Goal: Transaction & Acquisition: Book appointment/travel/reservation

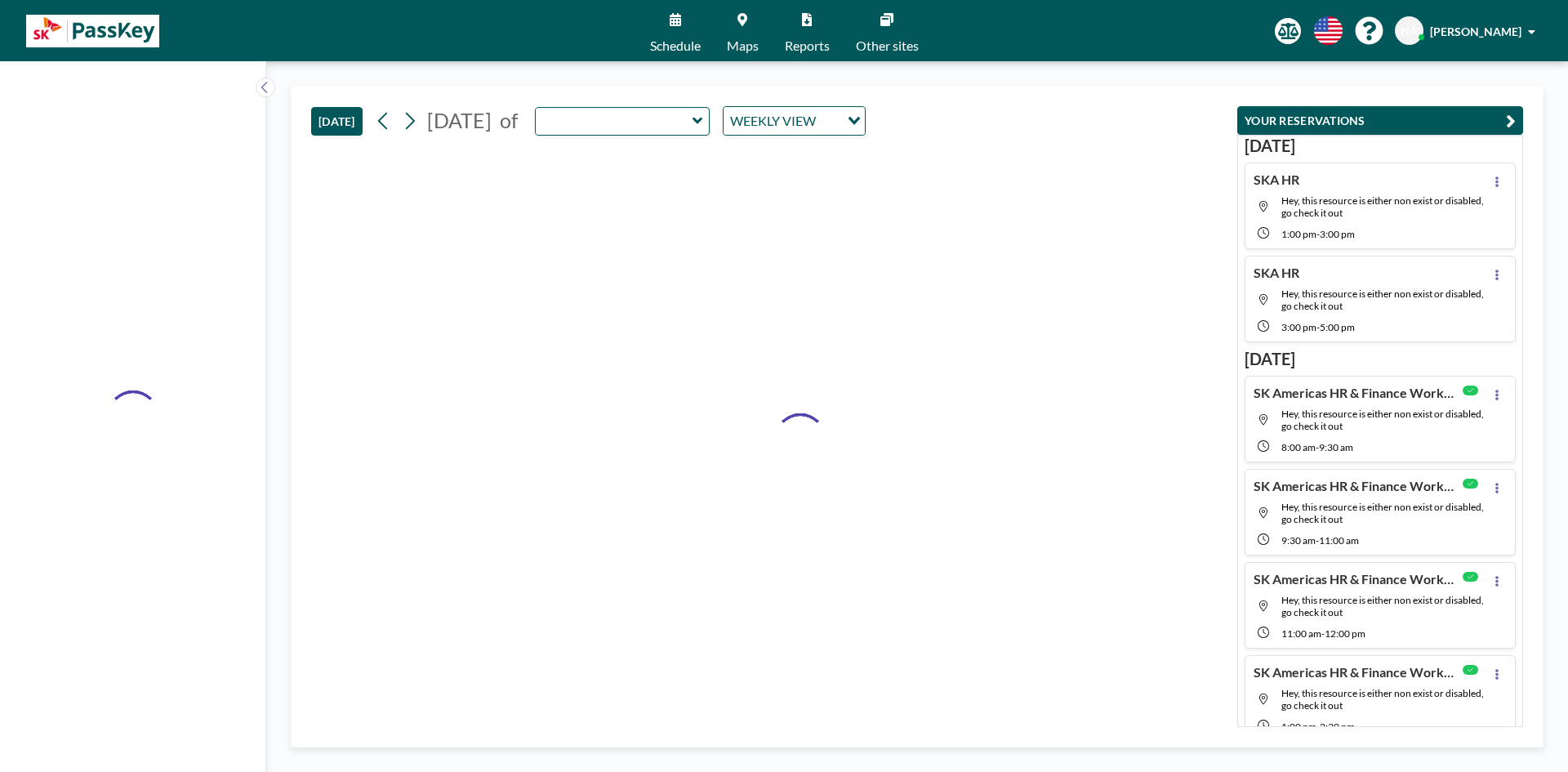
type input "Emerald"
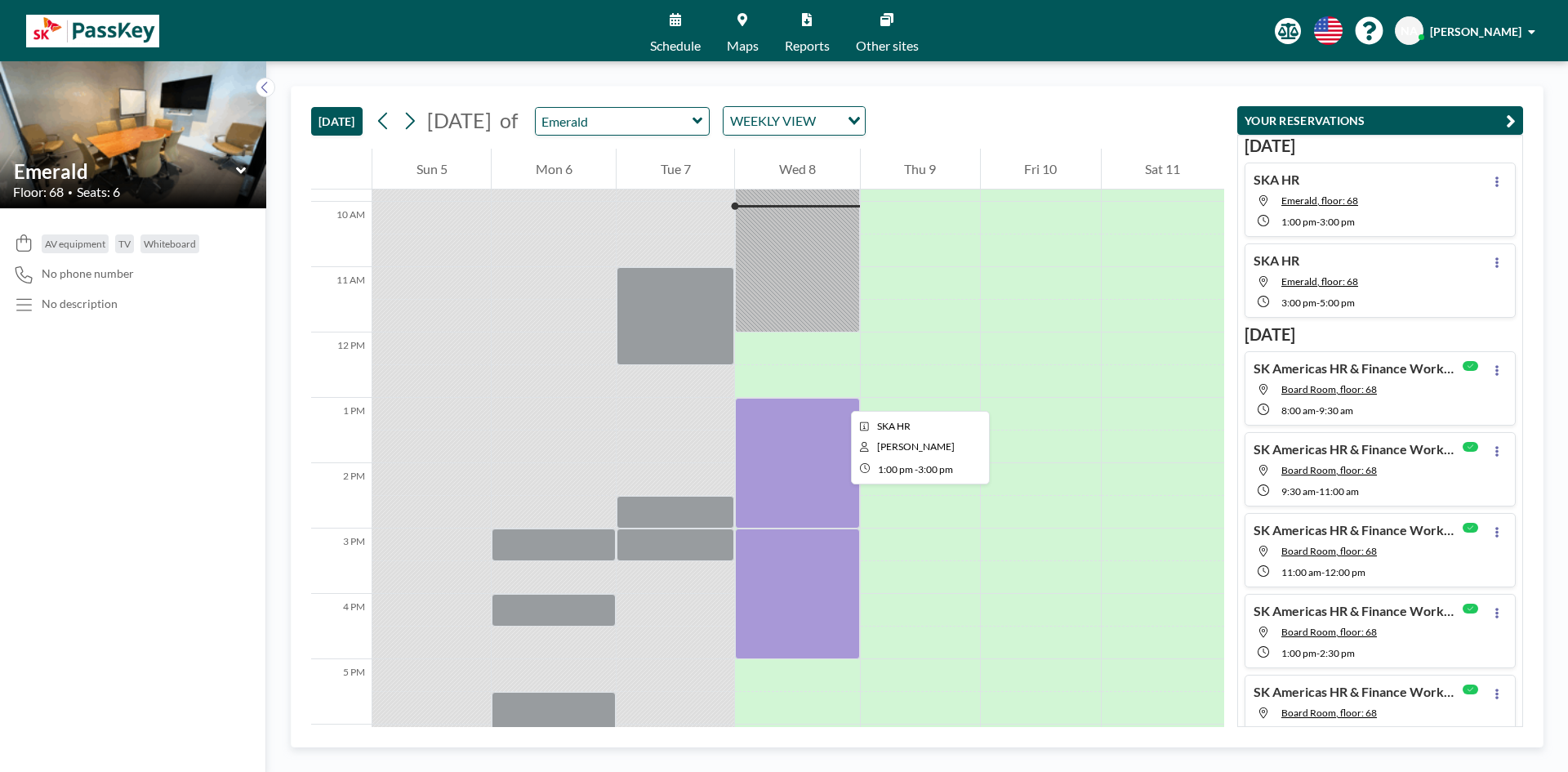
scroll to position [735, 0]
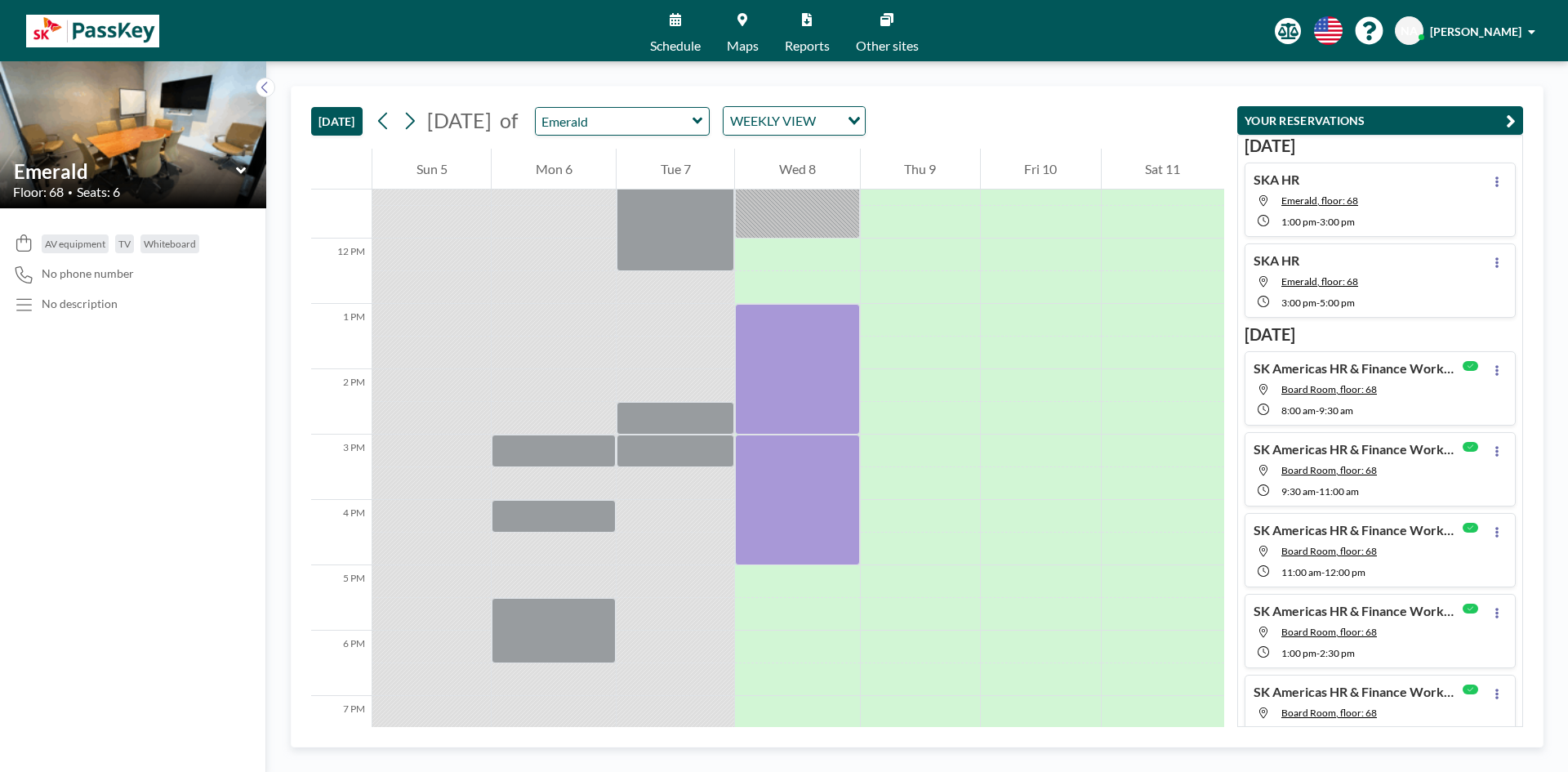
drag, startPoint x: 753, startPoint y: 132, endPoint x: 754, endPoint y: 122, distance: 10.0
click at [710, 122] on div "Emerald" at bounding box center [622, 121] width 176 height 29
click at [703, 122] on icon at bounding box center [697, 121] width 10 height 17
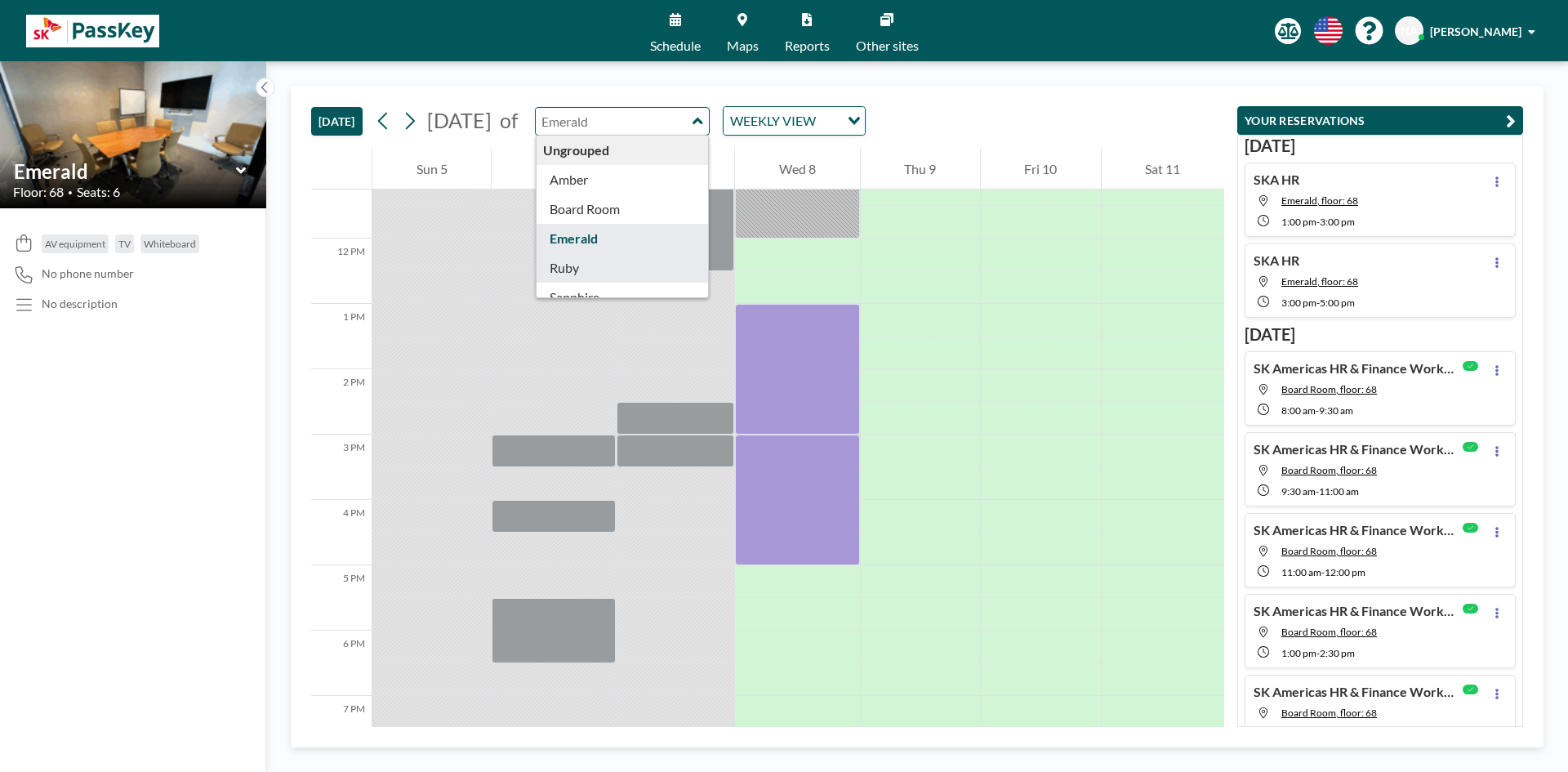
scroll to position [52, 0]
type input "Sapphire"
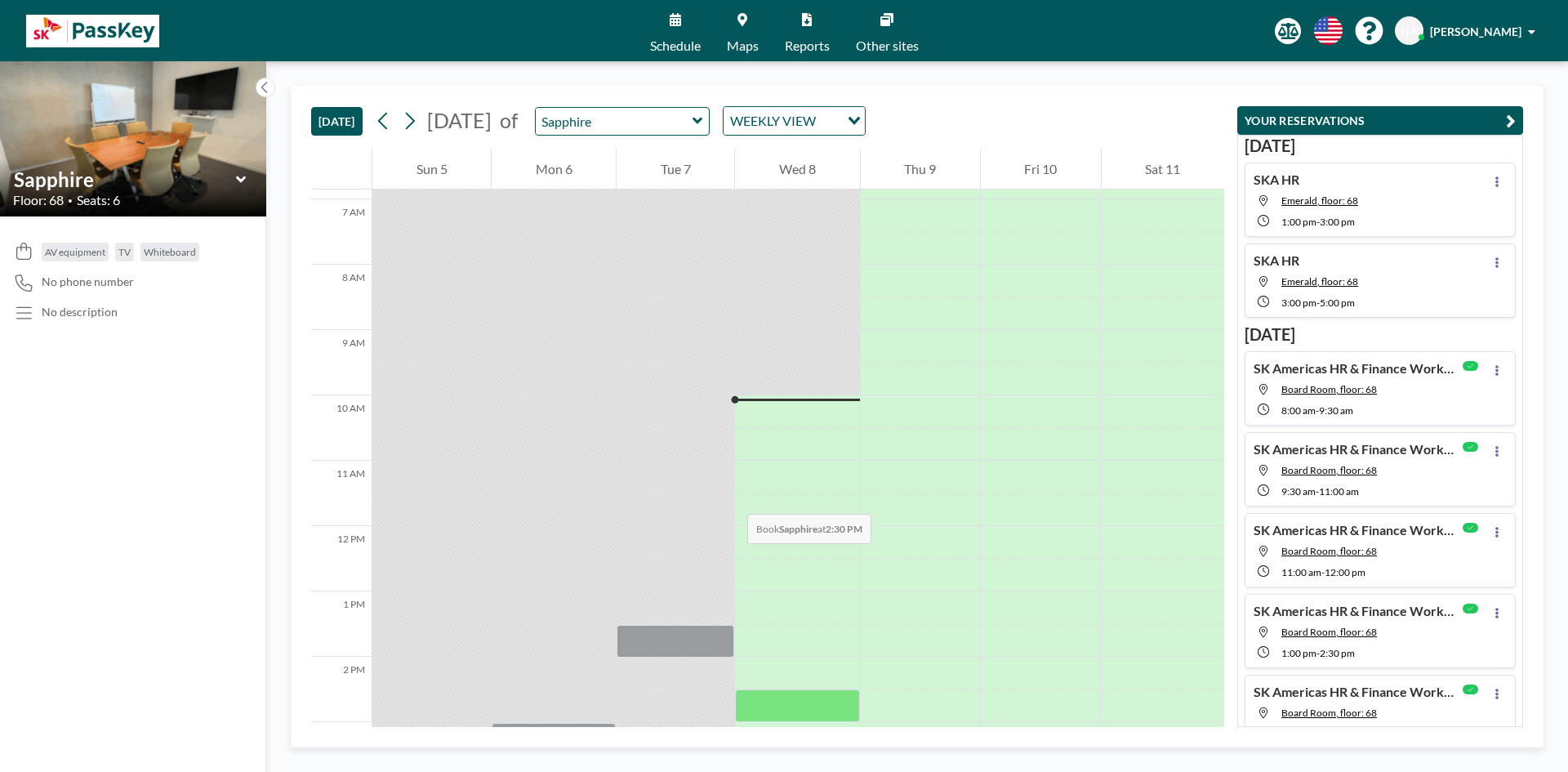
scroll to position [654, 0]
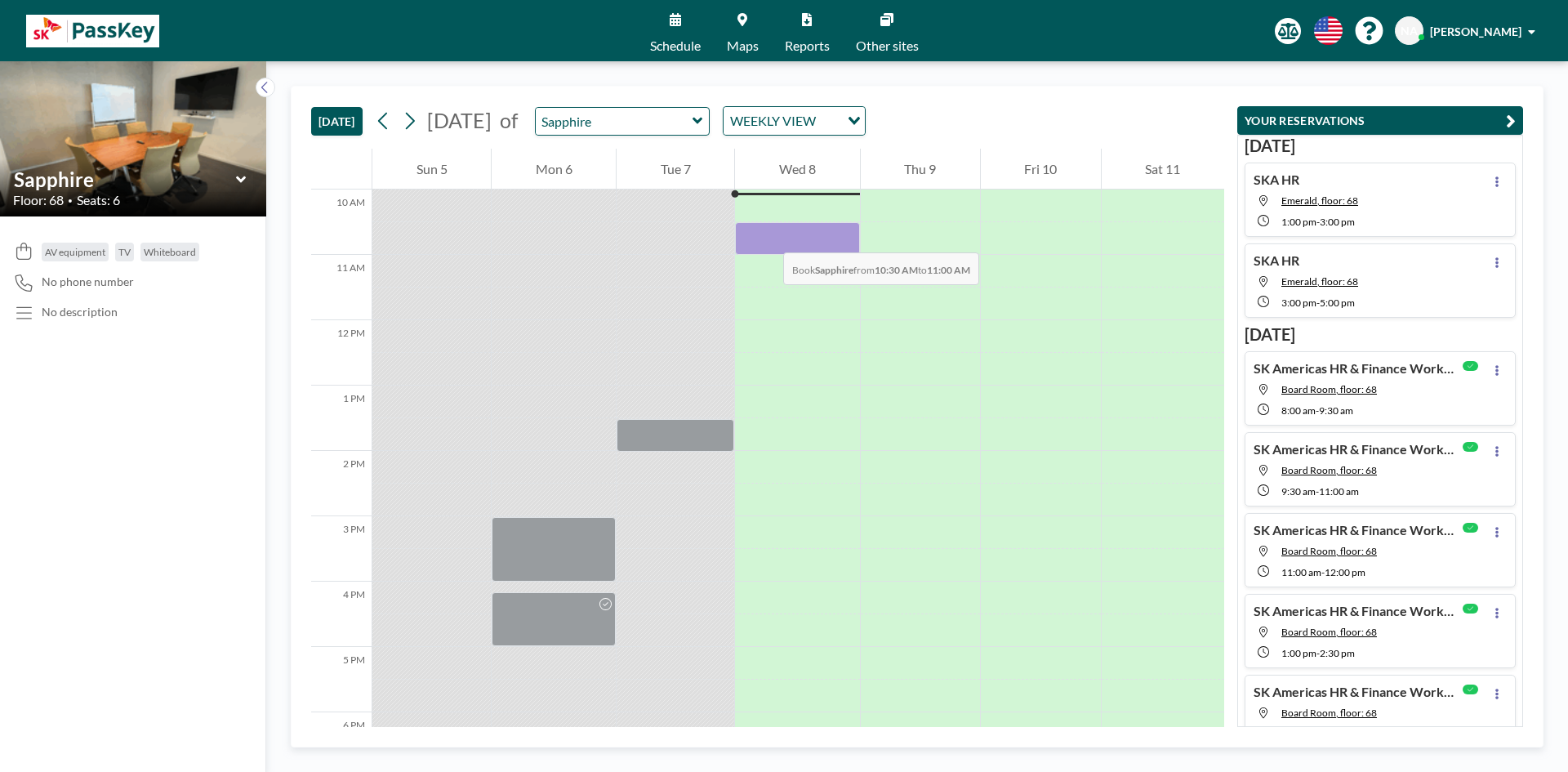
click at [766, 236] on div at bounding box center [796, 238] width 124 height 33
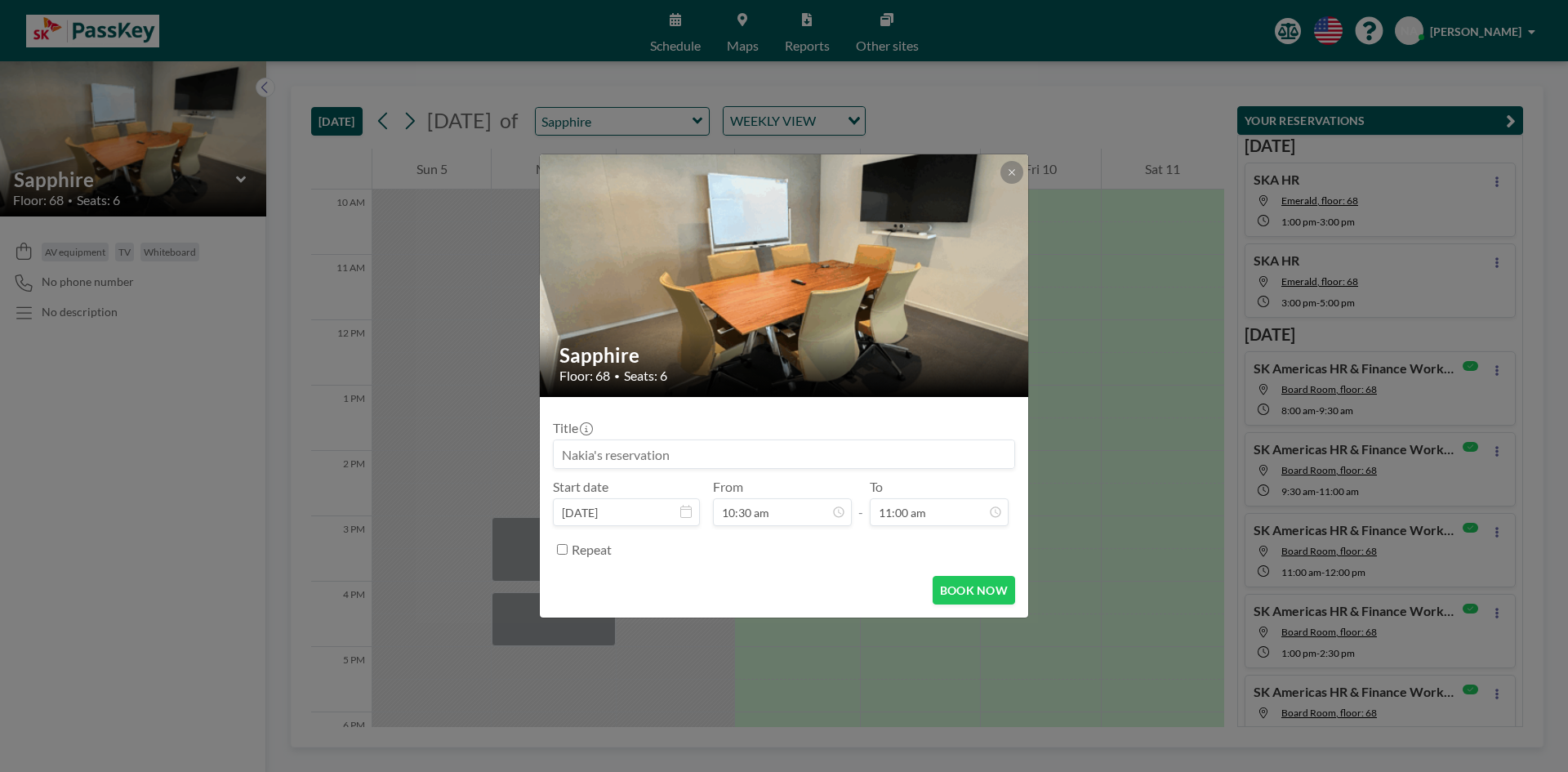
click at [648, 467] on input at bounding box center [784, 454] width 461 height 28
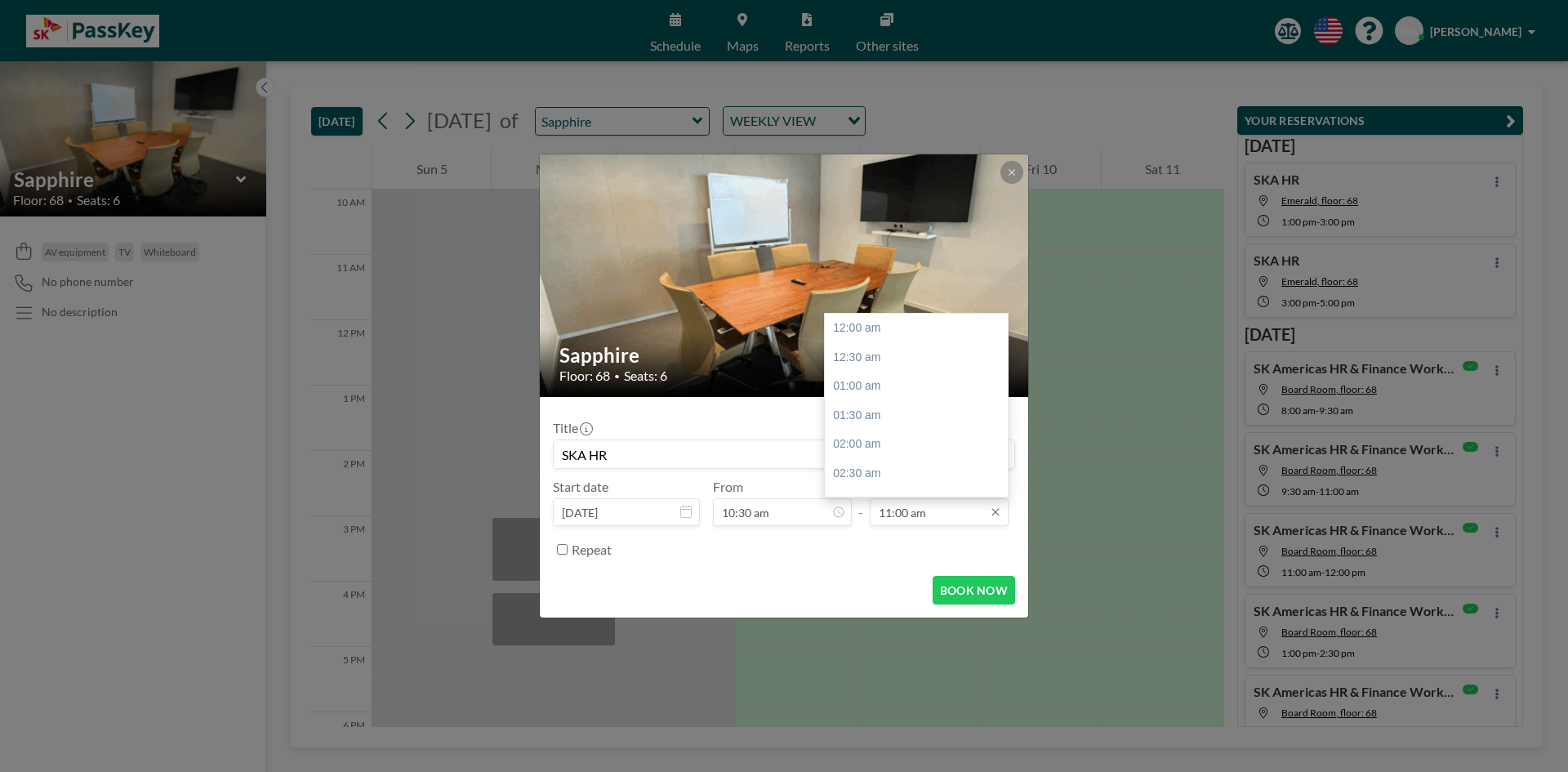
scroll to position [640, 0]
type input "SKA HR"
click at [870, 351] on div "11:30 am" at bounding box center [920, 358] width 191 height 30
type input "11:30 am"
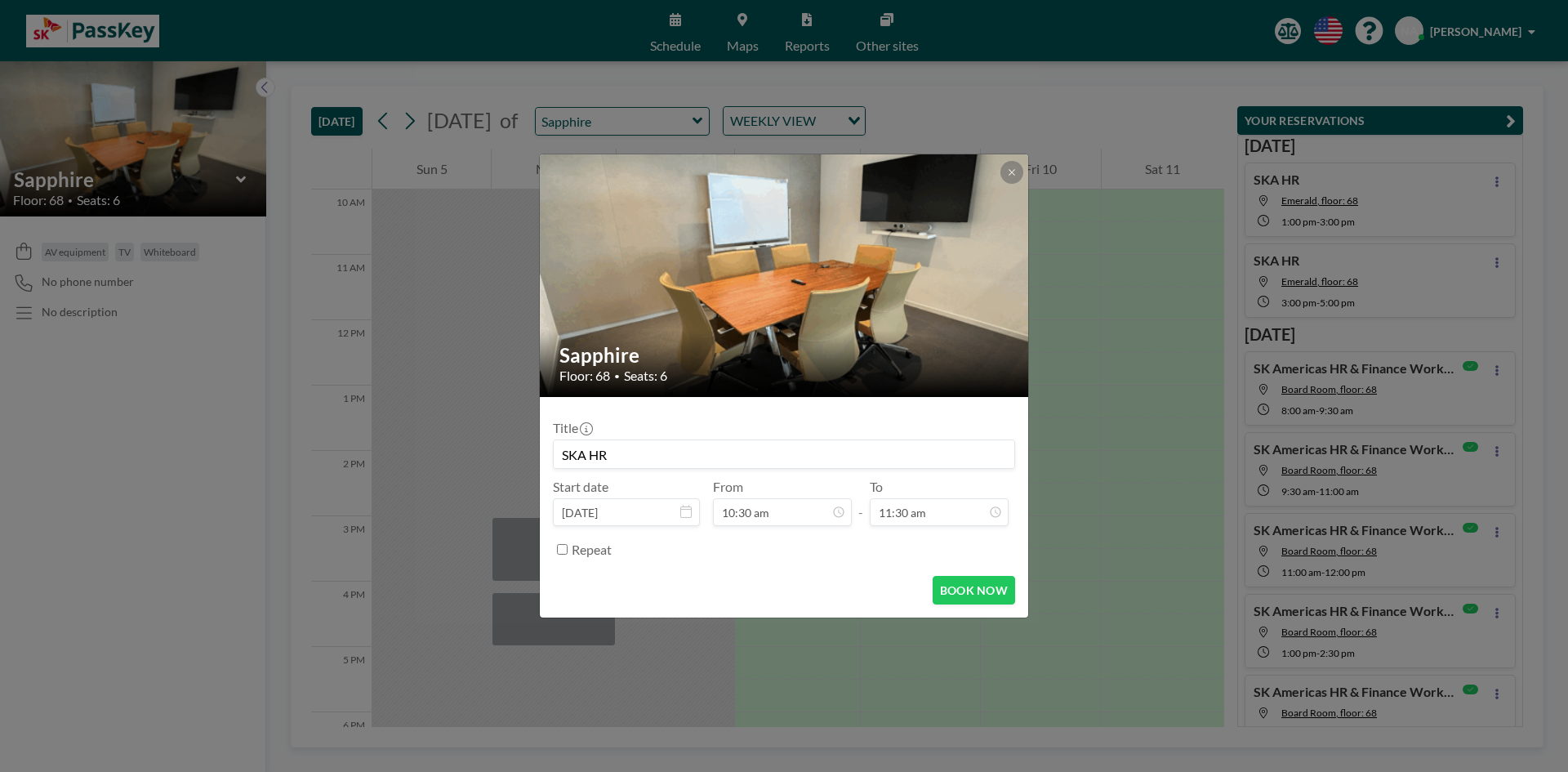
scroll to position [669, 0]
click at [979, 602] on button "BOOK NOW" at bounding box center [973, 589] width 83 height 29
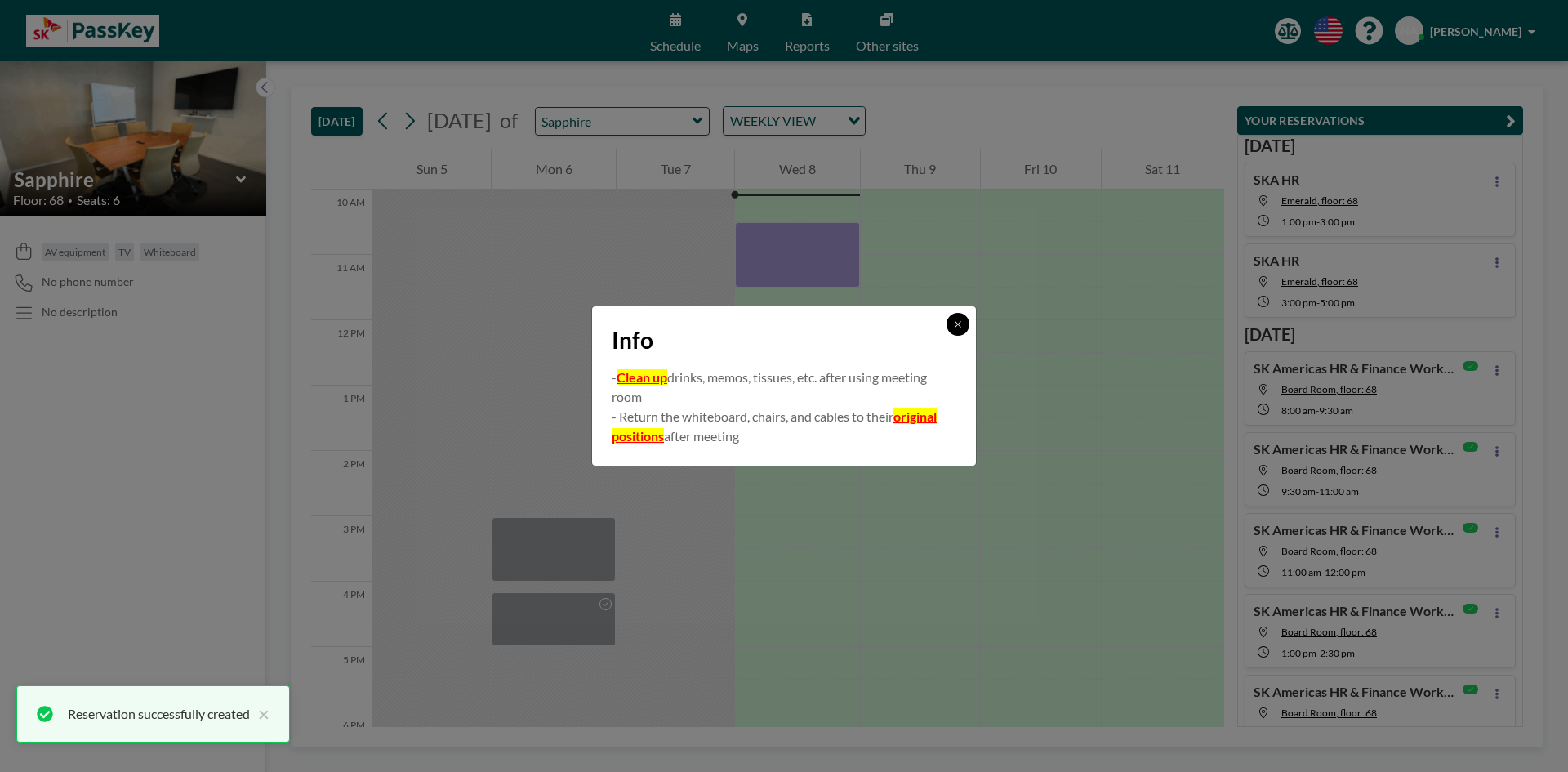
click at [953, 324] on icon at bounding box center [957, 324] width 10 height 10
